Goal: Task Accomplishment & Management: Manage account settings

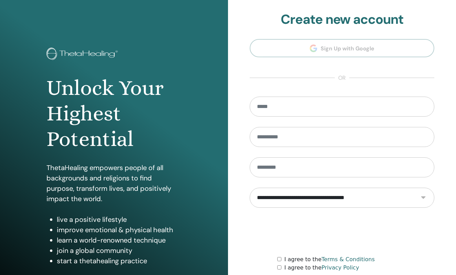
click at [259, 107] on input "email" at bounding box center [342, 107] width 185 height 20
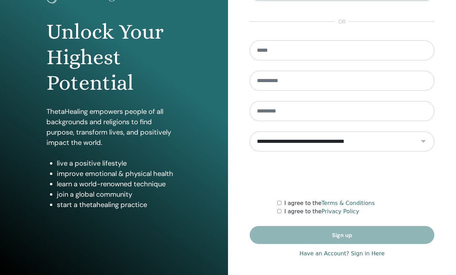
scroll to position [56, 0]
click at [350, 253] on link "Have an Account? Sign in Here" at bounding box center [342, 253] width 85 height 8
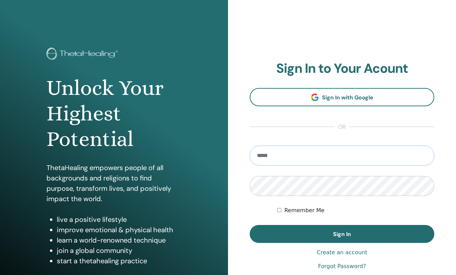
type input "**********"
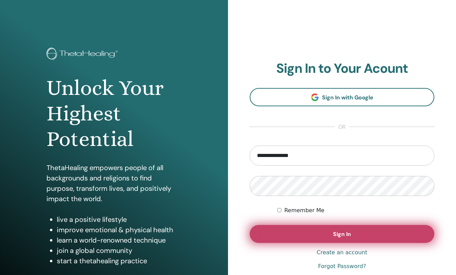
click at [322, 232] on button "Sign In" at bounding box center [342, 234] width 185 height 18
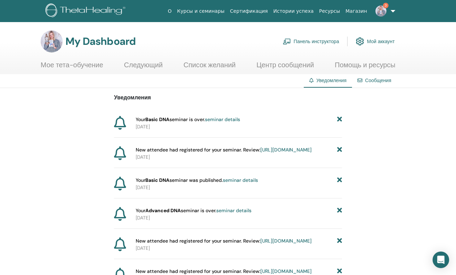
click at [219, 120] on link "seminar details" at bounding box center [222, 119] width 35 height 6
click at [261, 153] on link "https://member.thetahealing.com/instructor/seminar/377588/attendees" at bounding box center [286, 150] width 51 height 6
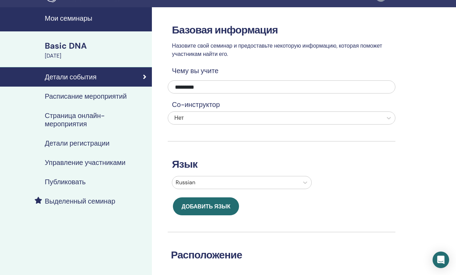
scroll to position [13, 0]
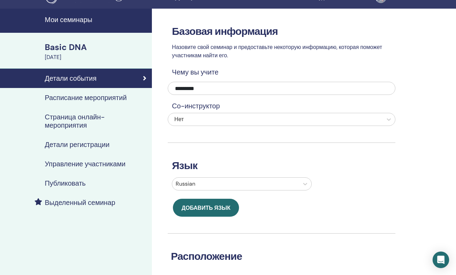
click at [54, 46] on div "Basic DNA" at bounding box center [96, 47] width 103 height 12
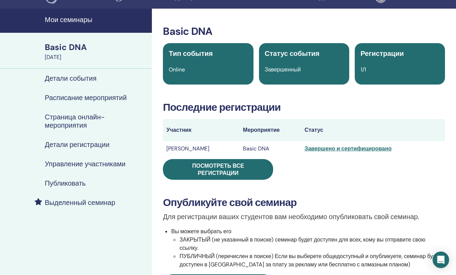
click at [65, 97] on h4 "Расписание мероприятий" at bounding box center [86, 97] width 82 height 8
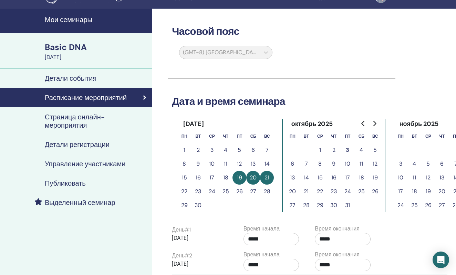
click at [76, 78] on h4 "Детали события" at bounding box center [71, 78] width 52 height 8
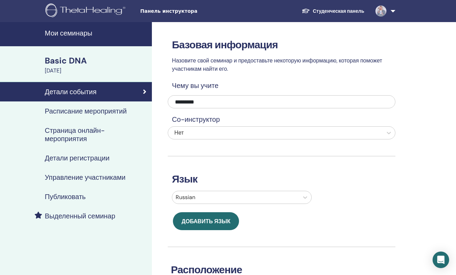
click at [185, 12] on span "Панель инструктора" at bounding box center [191, 11] width 103 height 7
click at [173, 12] on span "Панель инструктора" at bounding box center [191, 11] width 103 height 7
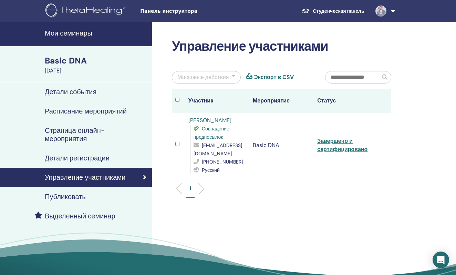
click at [324, 141] on link "Завершено и сертифицировано" at bounding box center [343, 145] width 50 height 16
